Goal: Information Seeking & Learning: Learn about a topic

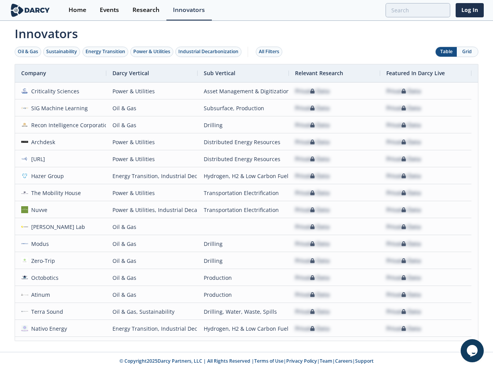
click at [28, 52] on div "Oil & Gas" at bounding box center [28, 51] width 20 height 7
click at [62, 52] on div "Sustainability" at bounding box center [61, 51] width 31 height 7
click at [106, 52] on div "Energy Transition" at bounding box center [106, 51] width 40 height 7
click at [153, 52] on div "Power & Utilities" at bounding box center [151, 51] width 37 height 7
click at [210, 52] on div "Industrial Decarbonization" at bounding box center [208, 51] width 60 height 7
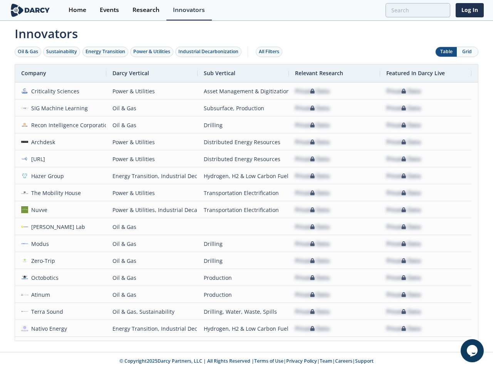
click at [271, 52] on div "All Filters" at bounding box center [269, 51] width 20 height 7
